Goal: Task Accomplishment & Management: Manage account settings

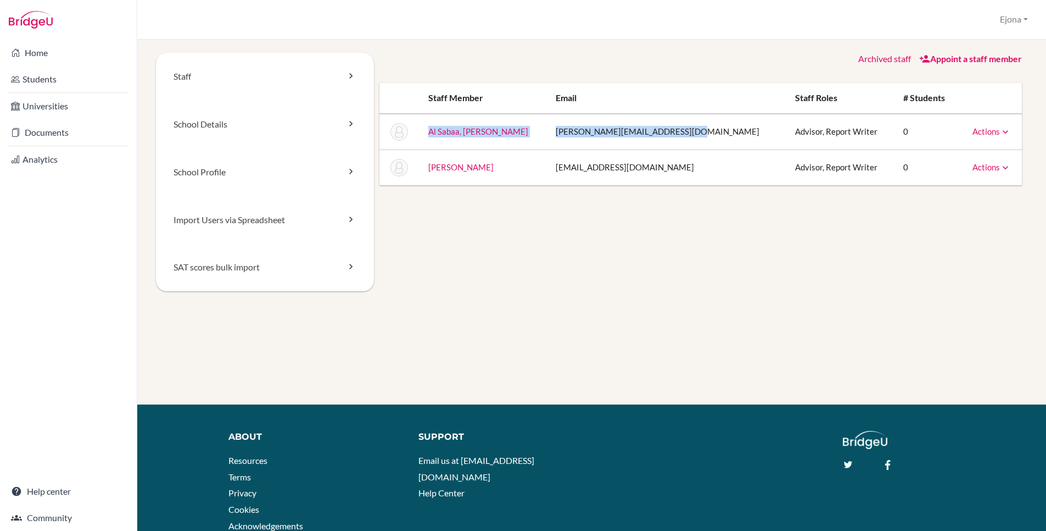
drag, startPoint x: 432, startPoint y: 130, endPoint x: 700, endPoint y: 137, distance: 268.7
click at [700, 137] on tr "Al Sabaa, [PERSON_NAME] [PERSON_NAME][EMAIL_ADDRESS][DOMAIN_NAME] Advisor, Repo…" at bounding box center [701, 132] width 643 height 36
click at [704, 136] on td "[PERSON_NAME][EMAIL_ADDRESS][DOMAIN_NAME]" at bounding box center [667, 132] width 240 height 36
click at [984, 166] on link "Actions" at bounding box center [992, 167] width 38 height 10
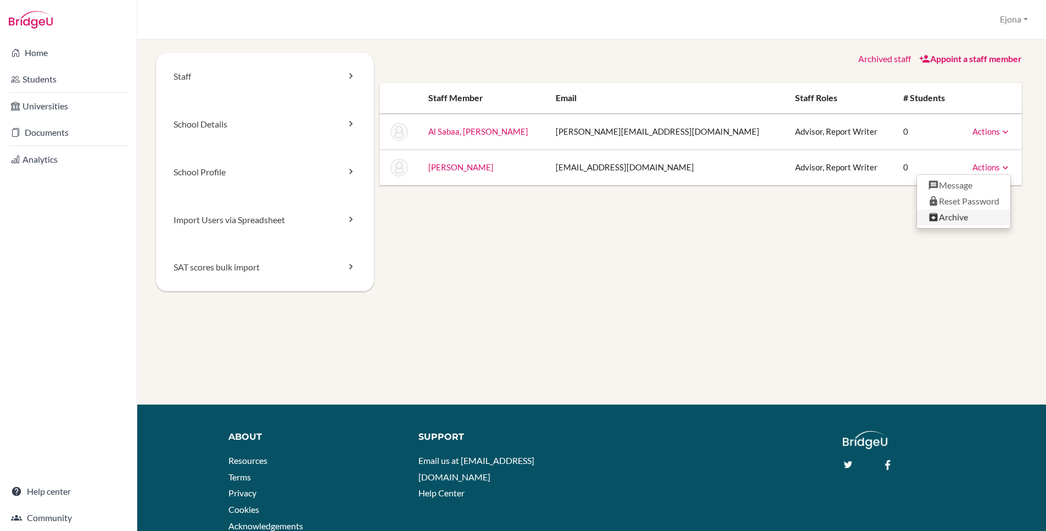
click at [956, 217] on link "Archive" at bounding box center [963, 217] width 93 height 16
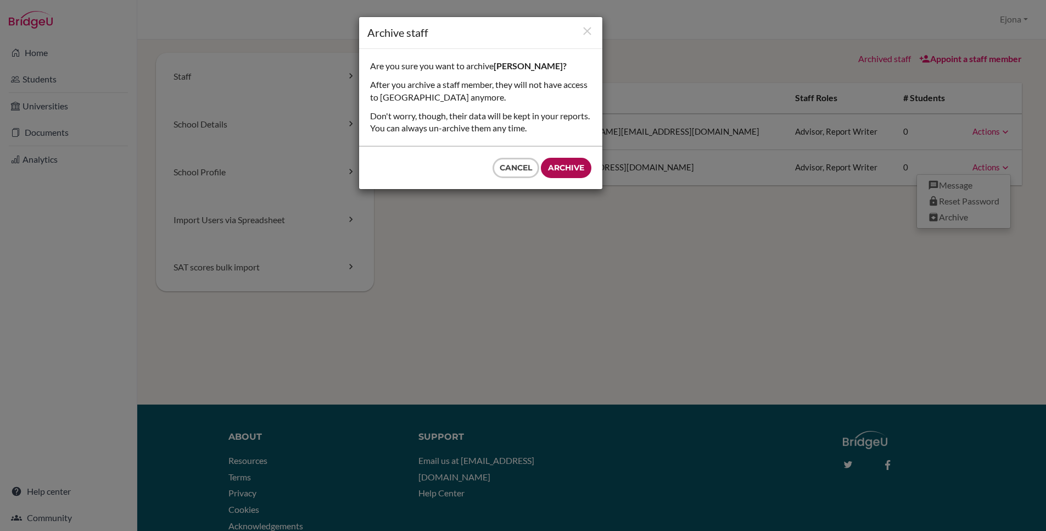
click at [579, 168] on input "Archive" at bounding box center [566, 168] width 51 height 20
type input "Archive"
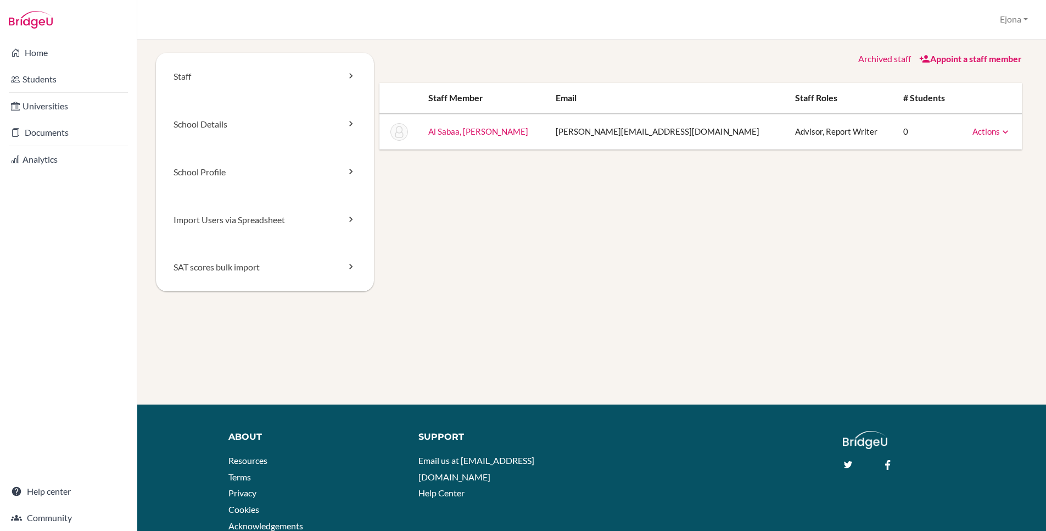
click at [981, 55] on link "Appoint a staff member" at bounding box center [971, 58] width 103 height 10
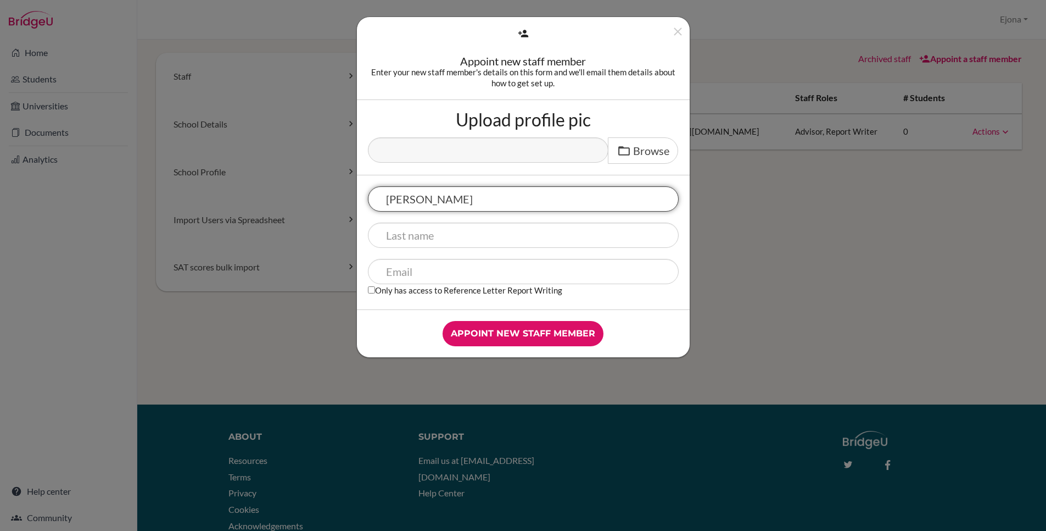
type input "Kevon"
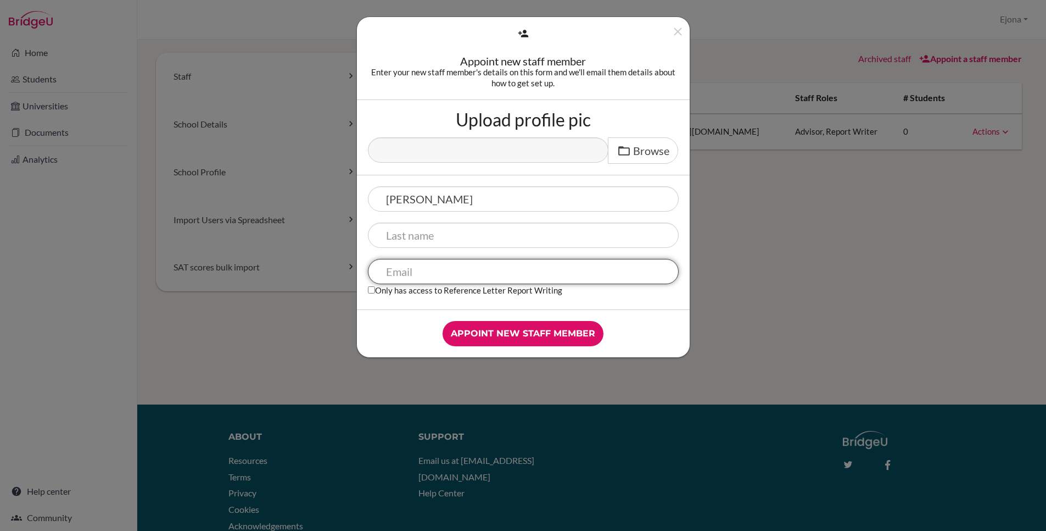
click at [619, 277] on input "text" at bounding box center [523, 271] width 311 height 25
paste input "Kevon@futureleaders.sch.ae"
type input "Kevon@futureleaders.sch.ae"
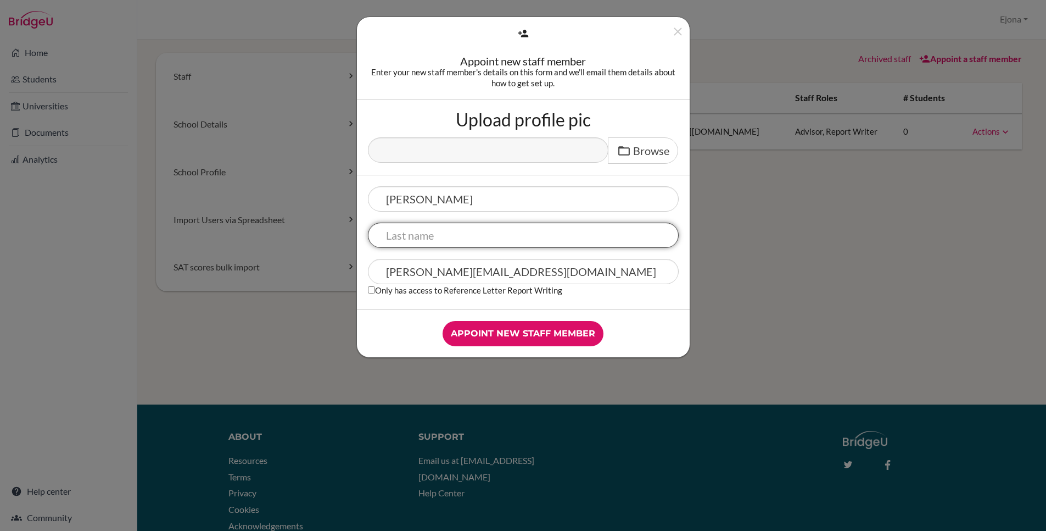
click at [496, 237] on input "text" at bounding box center [523, 234] width 311 height 25
click at [495, 180] on div "Kevon Kevon@futureleaders.sch.ae Only has access to Reference Letter Report Wri…" at bounding box center [523, 242] width 333 height 134
click at [458, 235] on input "text" at bounding box center [523, 234] width 311 height 25
type input "Van"
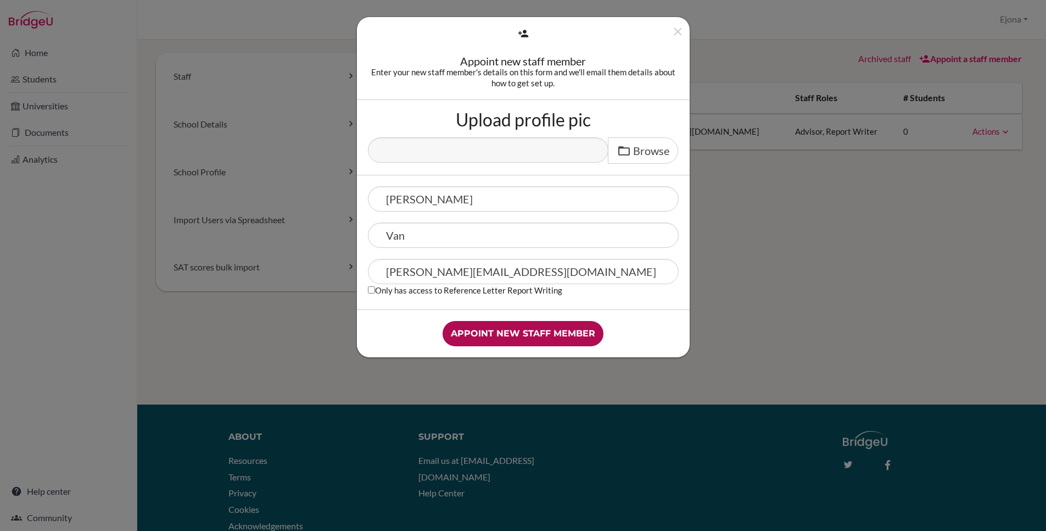
click at [560, 332] on input "Appoint new staff member" at bounding box center [523, 333] width 161 height 25
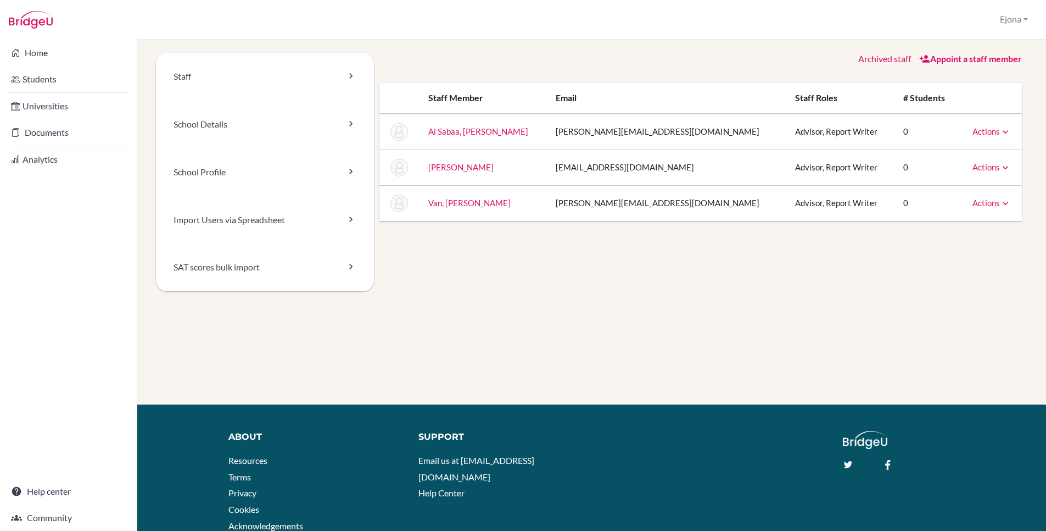
drag, startPoint x: 999, startPoint y: 180, endPoint x: 1001, endPoint y: 174, distance: 6.4
click at [999, 179] on td "Actions Unarchive" at bounding box center [990, 167] width 63 height 36
click at [1001, 174] on td "Actions Unarchive" at bounding box center [990, 167] width 63 height 36
click at [993, 167] on link "Actions" at bounding box center [992, 167] width 38 height 10
click at [676, 71] on div "Archived staff Appoint a staff member Staff member Email Staff roles # students…" at bounding box center [701, 137] width 654 height 168
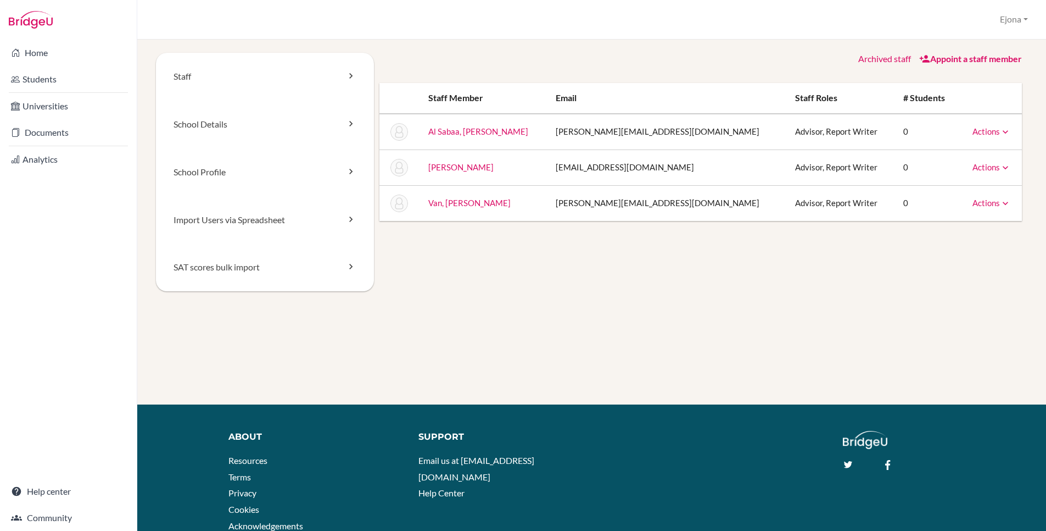
click at [954, 56] on link "Appoint a staff member" at bounding box center [971, 58] width 103 height 10
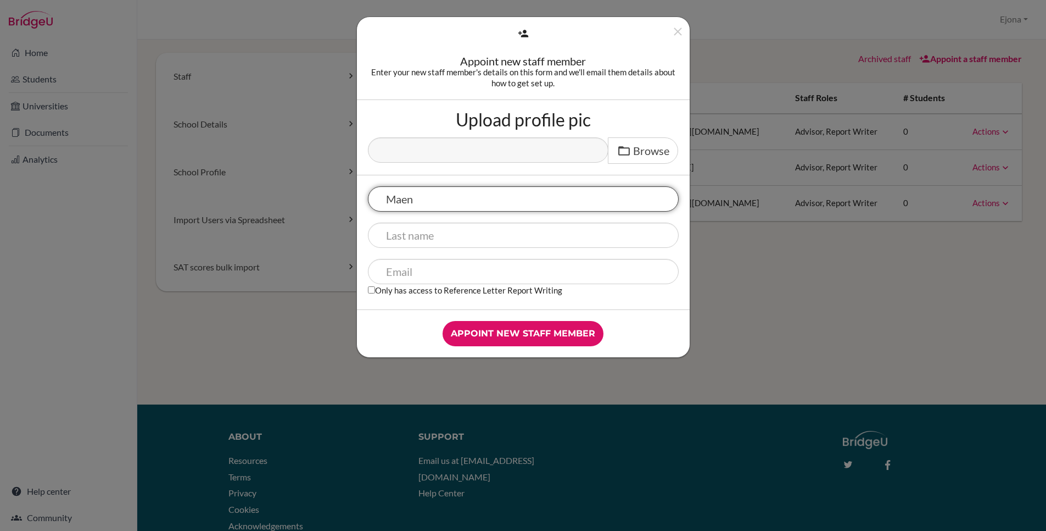
type input "Maen"
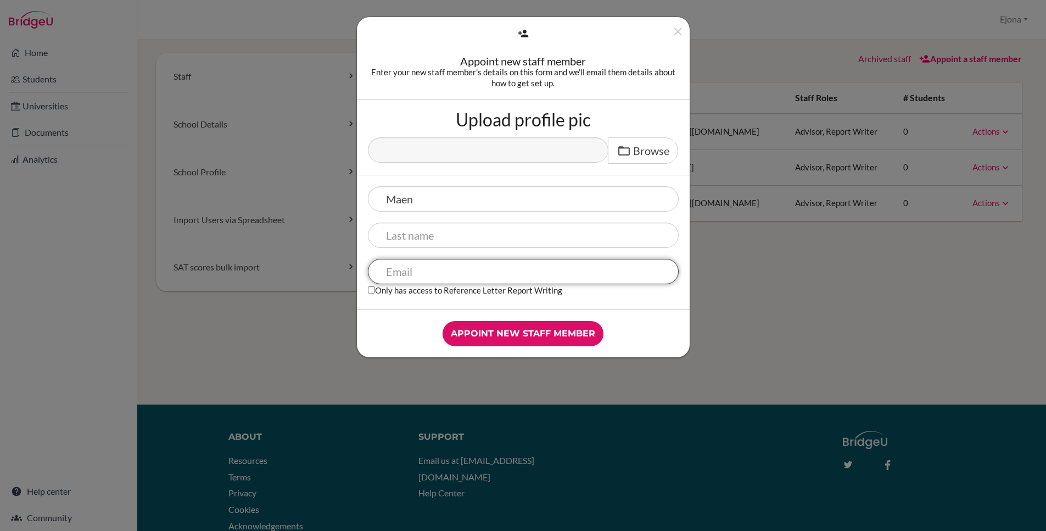
click at [500, 266] on input "text" at bounding box center [523, 271] width 311 height 25
paste input "maen@futureleaders.sch.ae"
type input "maen@futureleaders.sch.ae"
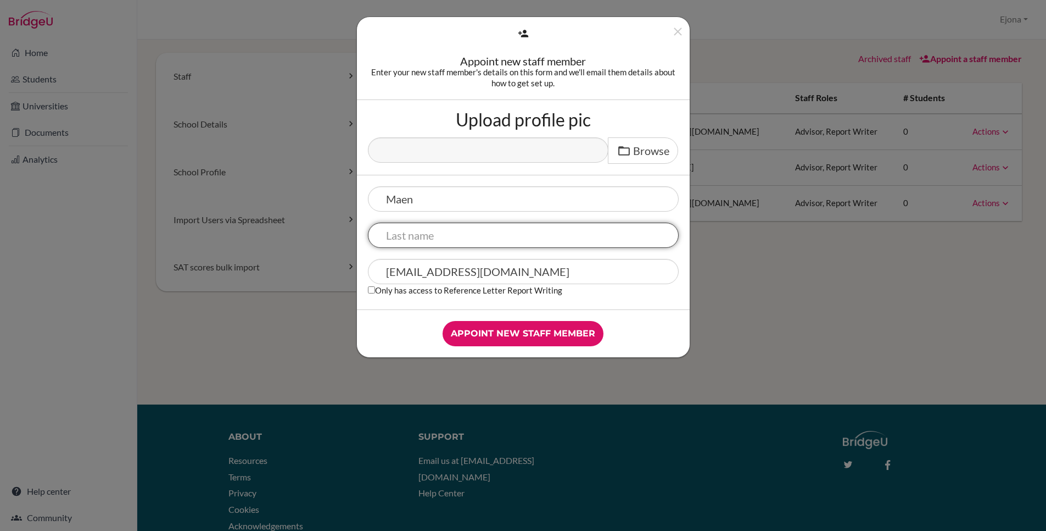
click at [500, 235] on input "text" at bounding box center [523, 234] width 311 height 25
click at [389, 265] on input "maen@futureleaders.sch.ae" at bounding box center [523, 271] width 311 height 25
click at [539, 235] on input "text" at bounding box center [523, 234] width 311 height 25
paste input "Abdrabbo"
type input "Abdrabbo"
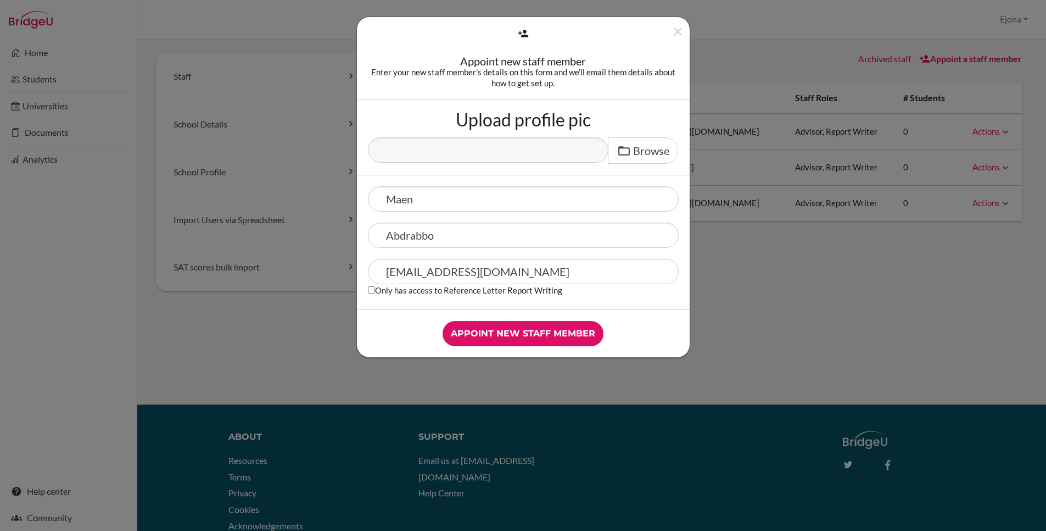
click at [559, 332] on input "Appoint new staff member" at bounding box center [523, 333] width 161 height 25
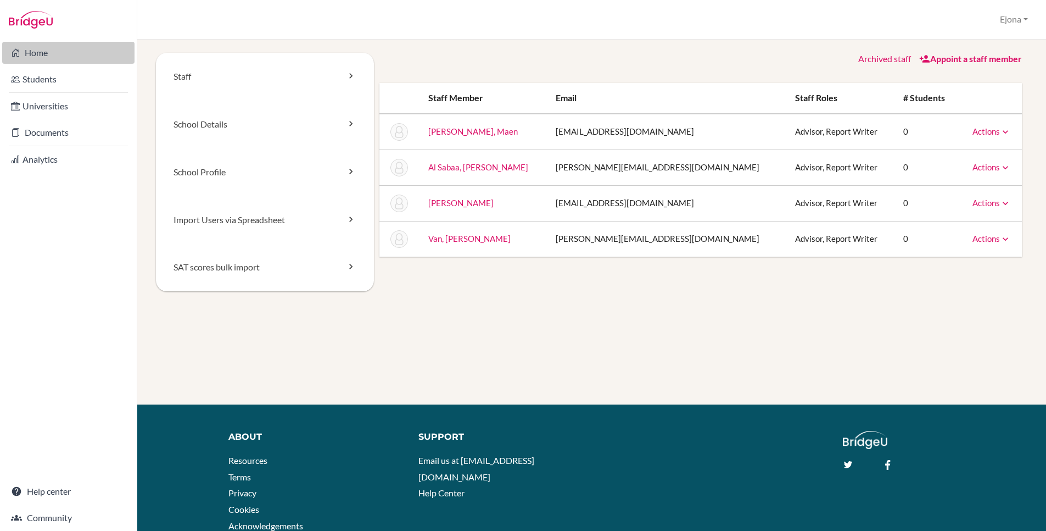
click at [51, 53] on link "Home" at bounding box center [68, 53] width 132 height 22
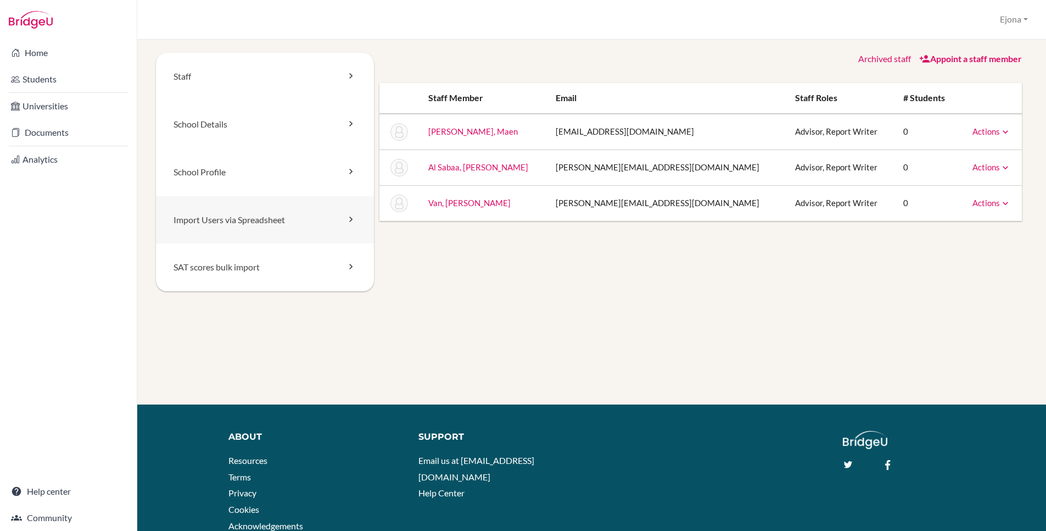
click at [235, 220] on link "Import Users via Spreadsheet" at bounding box center [265, 220] width 218 height 48
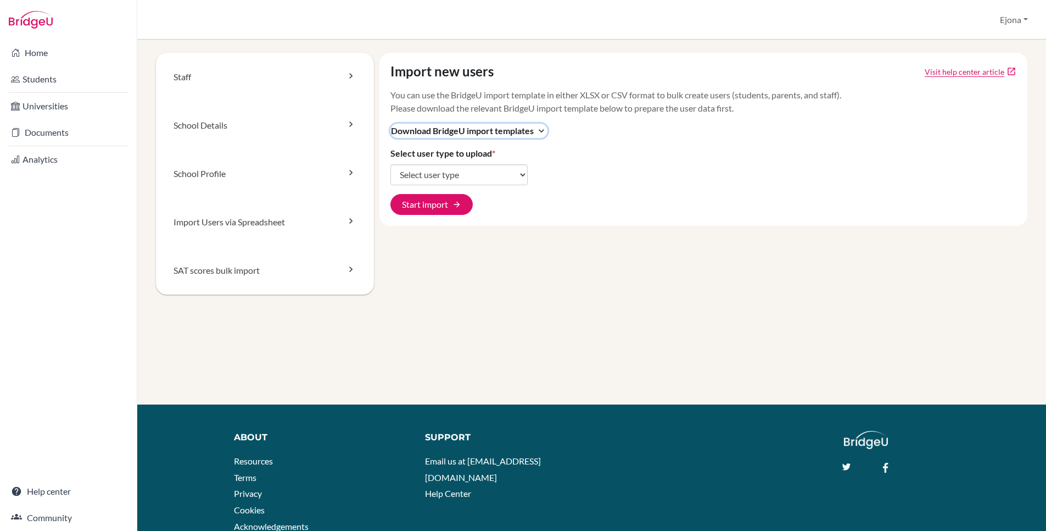
click at [523, 126] on span "Download BridgeU import templates" at bounding box center [462, 130] width 143 height 13
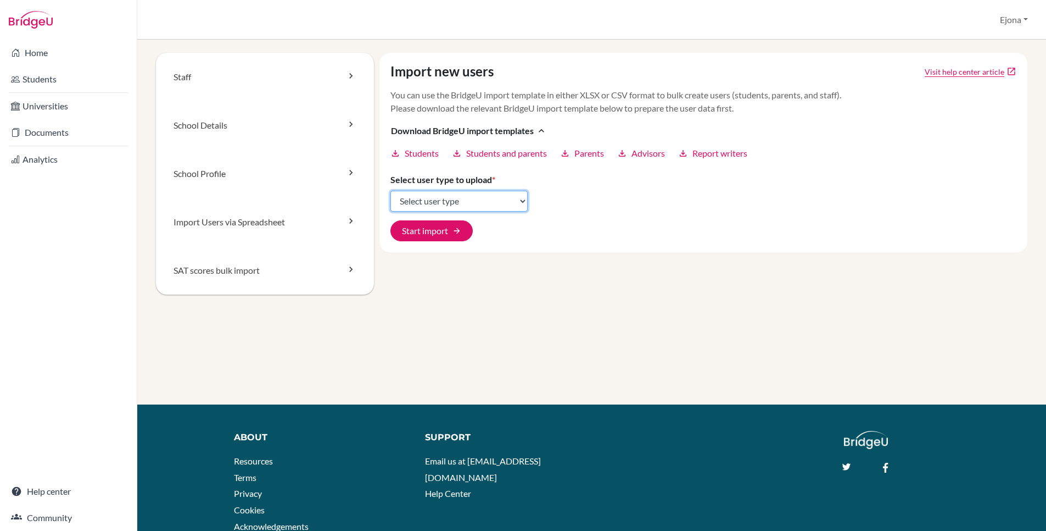
click at [483, 203] on select "Select user type Students Students and parents Parents Advisors Report writers" at bounding box center [459, 201] width 137 height 21
select select "students"
click at [391, 191] on select "Select user type Students Students and parents Parents Advisors Report writers" at bounding box center [459, 201] width 137 height 21
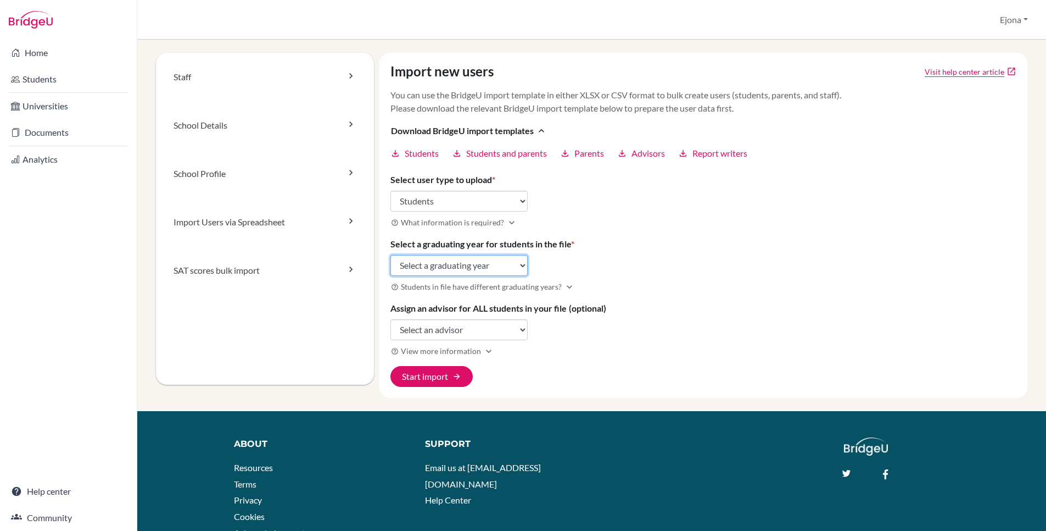
click at [485, 259] on select "Select a graduating year 2024 2025 2026 2027 2028 2029" at bounding box center [459, 265] width 137 height 21
select select "2026"
click at [391, 255] on select "Select a graduating year 2024 2025 2026 2027 2028 2029" at bounding box center [459, 265] width 137 height 21
click at [497, 327] on select "Select an advisor Maen Abdrabbo Mona Al Sabaa Kevon Van" at bounding box center [459, 329] width 137 height 21
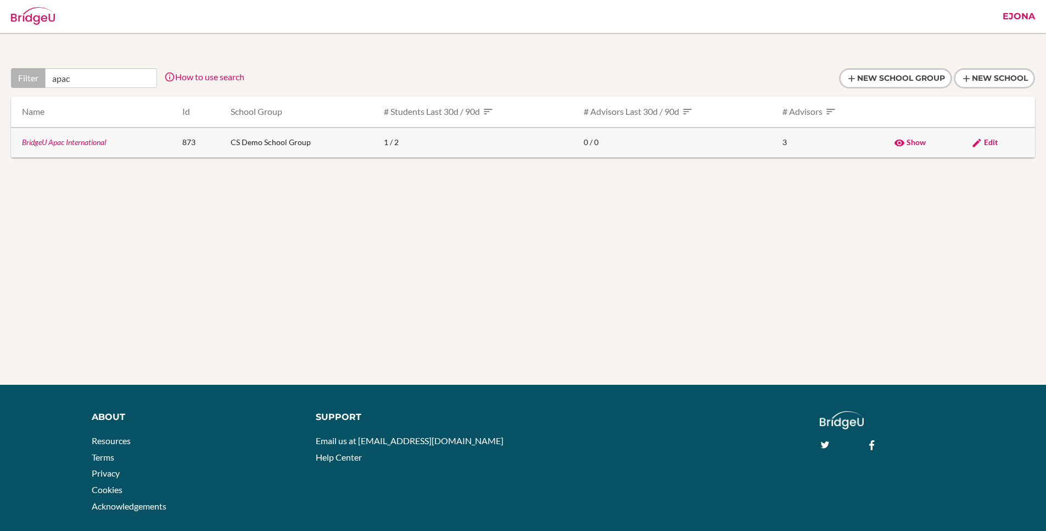
type input "apac"
click at [92, 141] on link "BridgeU Apac International" at bounding box center [64, 141] width 84 height 9
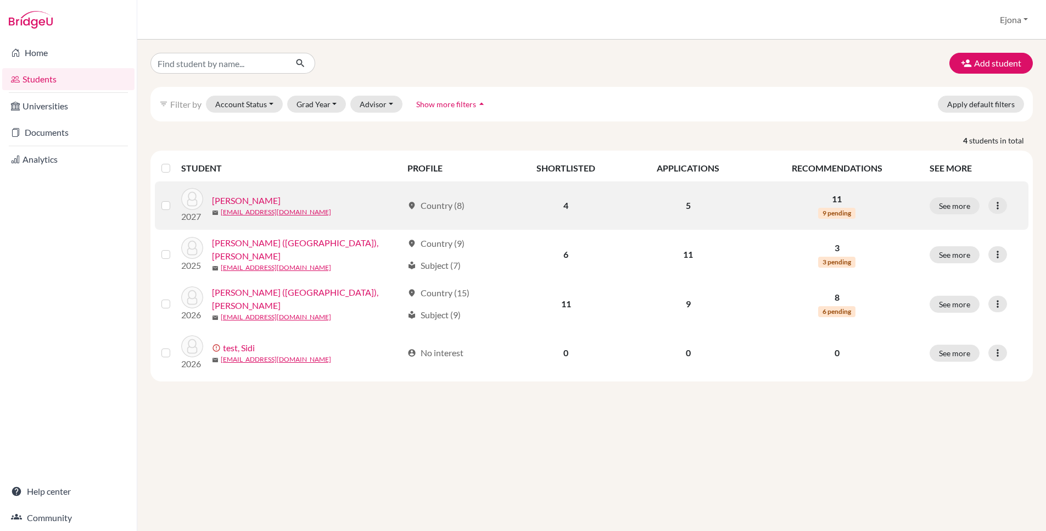
click at [239, 197] on link "[PERSON_NAME]" at bounding box center [246, 200] width 69 height 13
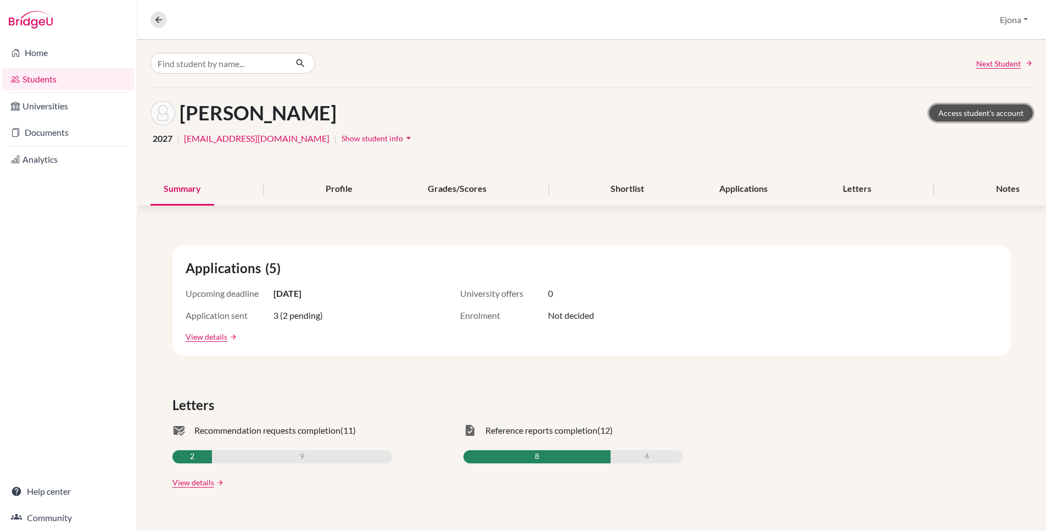
click at [977, 118] on link "Access student's account" at bounding box center [981, 112] width 104 height 17
